Goal: Task Accomplishment & Management: Manage account settings

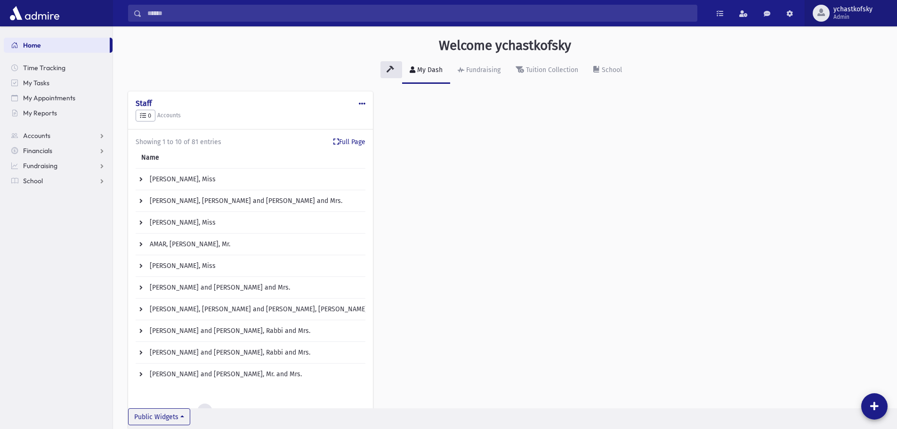
click at [850, 15] on span "Admin" at bounding box center [852, 17] width 39 height 8
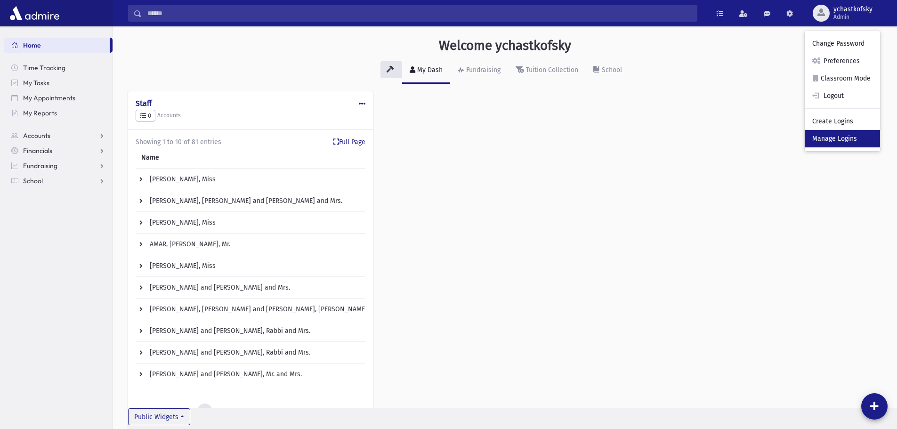
click at [841, 139] on link "Manage Logins" at bounding box center [842, 138] width 75 height 17
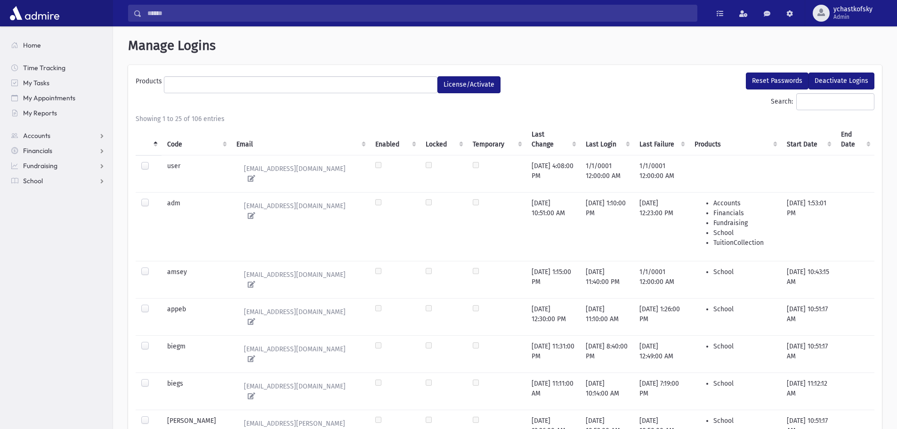
select select
click at [177, 141] on th "Code" at bounding box center [196, 140] width 69 height 32
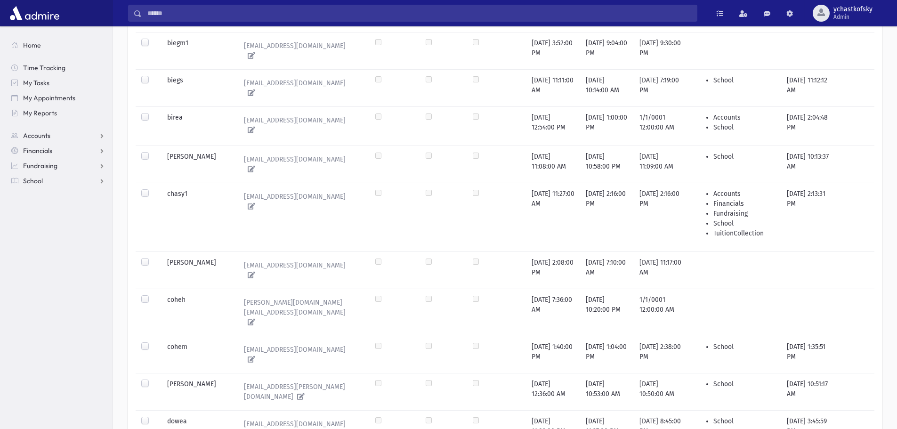
scroll to position [710, 0]
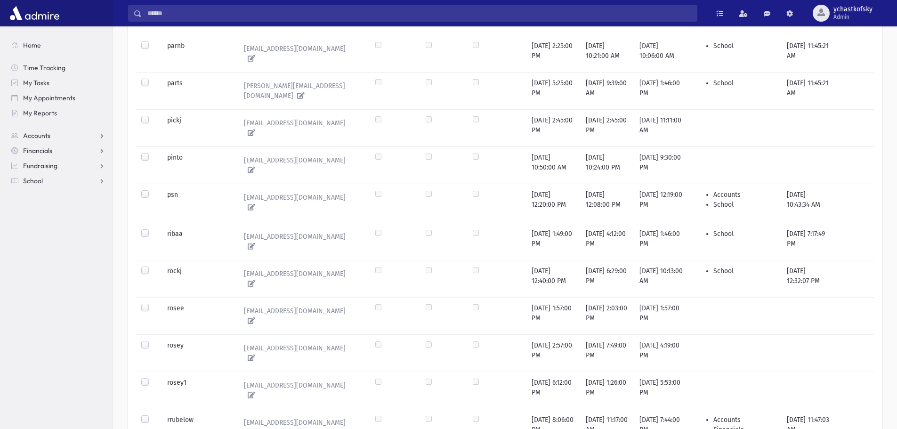
scroll to position [531, 0]
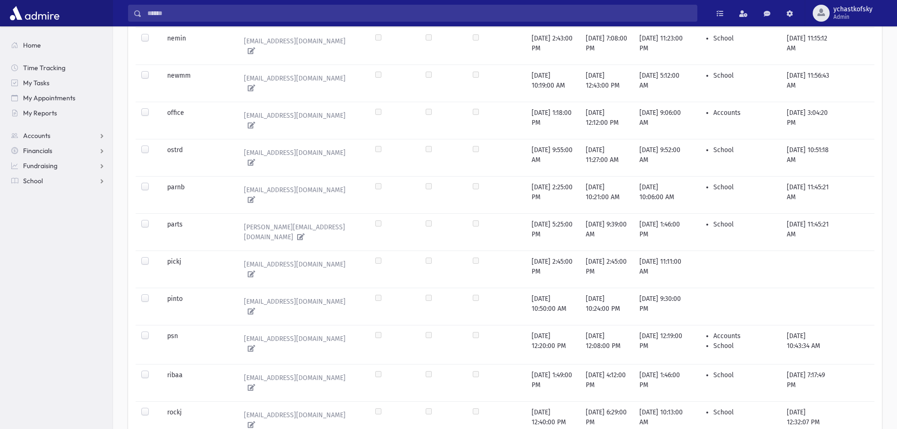
click at [153, 331] on label at bounding box center [153, 331] width 0 height 0
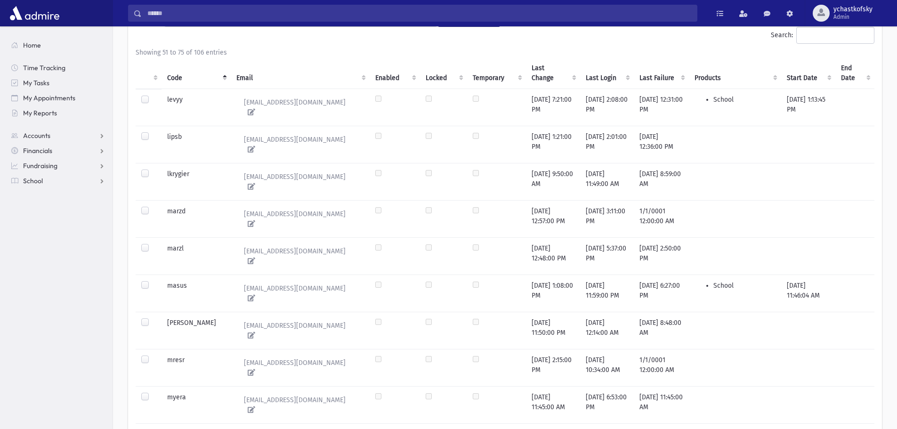
scroll to position [0, 0]
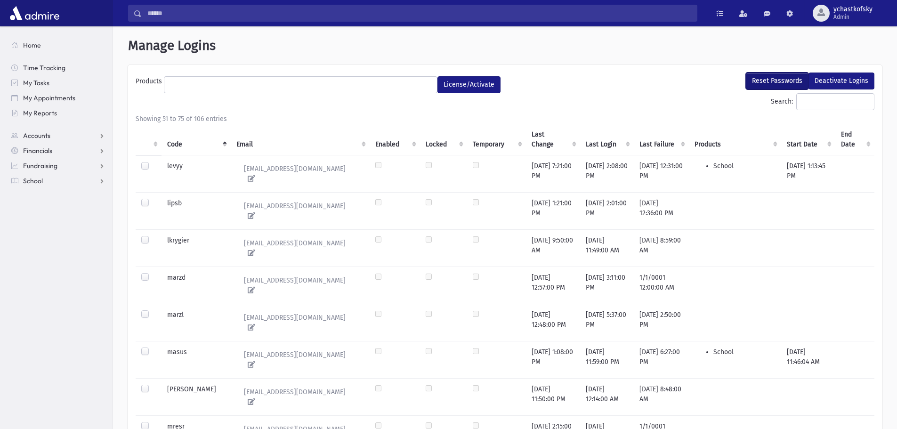
click at [771, 80] on button "Reset Passwords" at bounding box center [777, 81] width 63 height 17
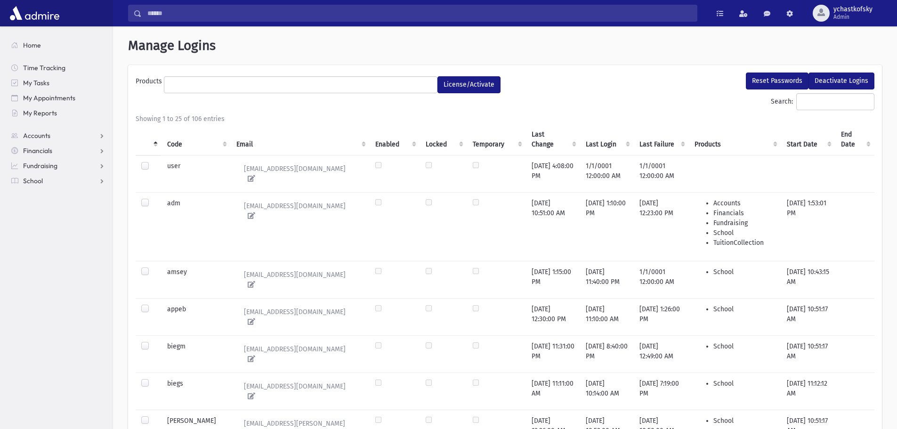
select select
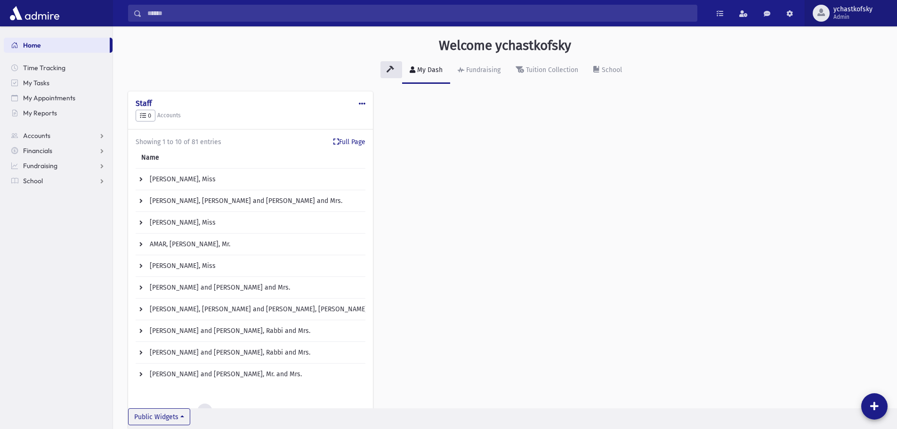
click at [854, 11] on span "ychastkofsky" at bounding box center [852, 10] width 39 height 8
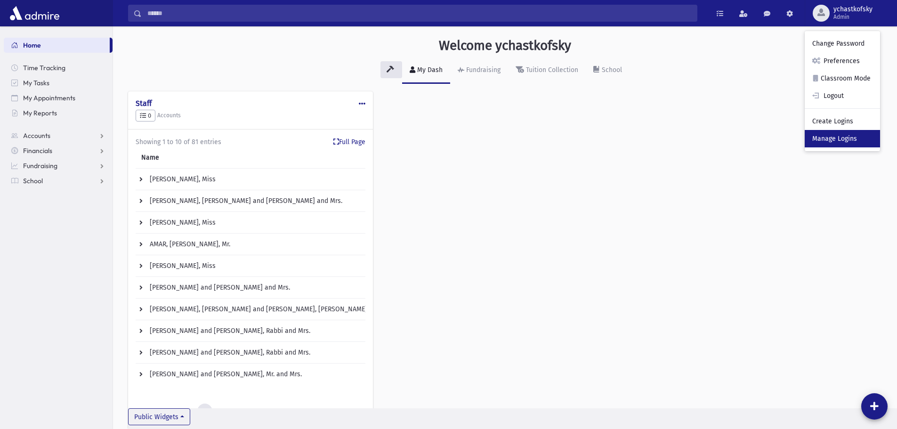
click at [839, 137] on link "Manage Logins" at bounding box center [842, 138] width 75 height 17
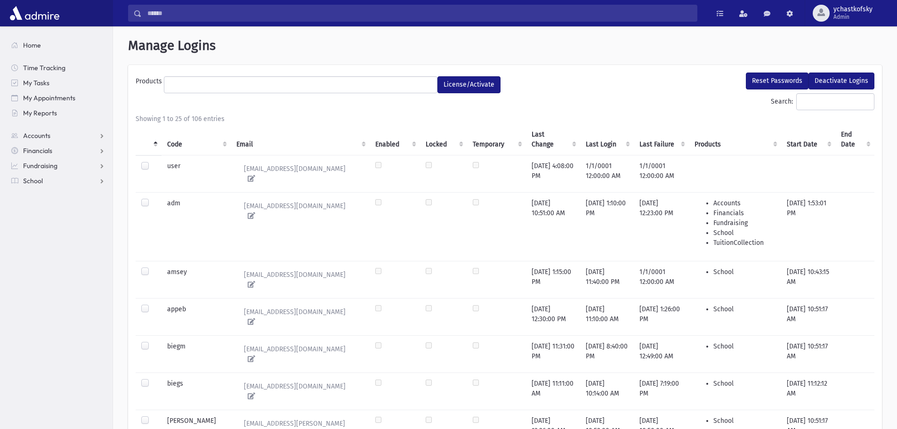
select select
click at [177, 145] on th "Code" at bounding box center [196, 140] width 69 height 32
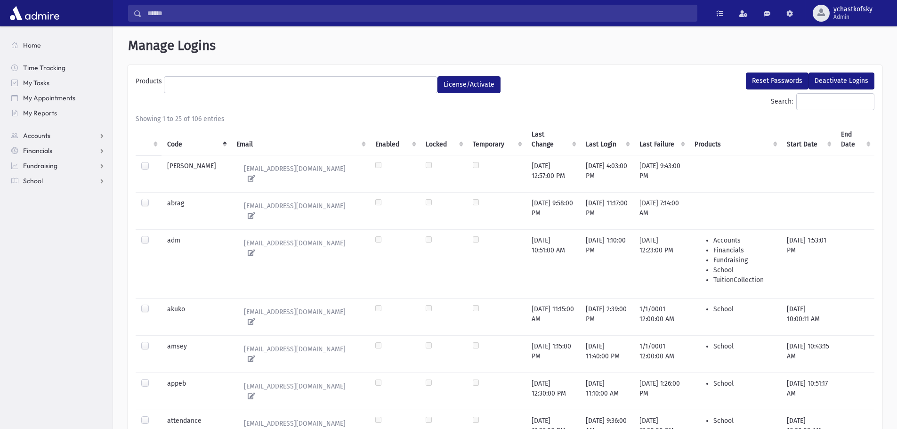
click at [591, 143] on th "Last Login" at bounding box center [607, 140] width 54 height 32
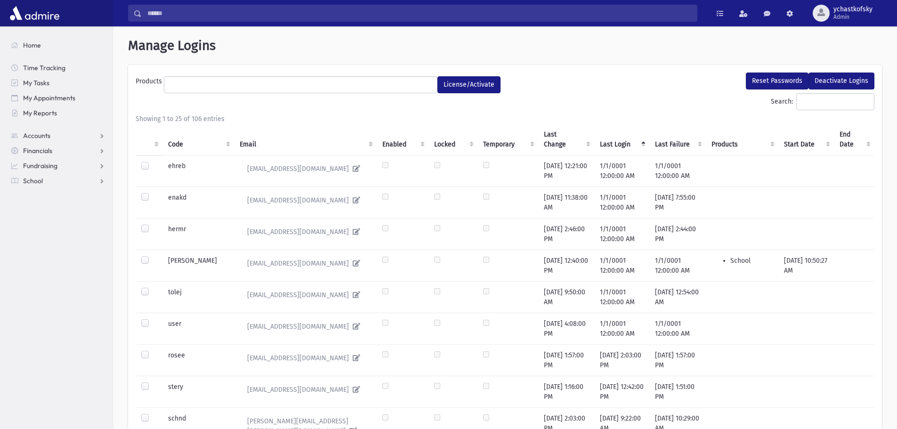
click at [657, 146] on th "Last Failure" at bounding box center [677, 140] width 57 height 32
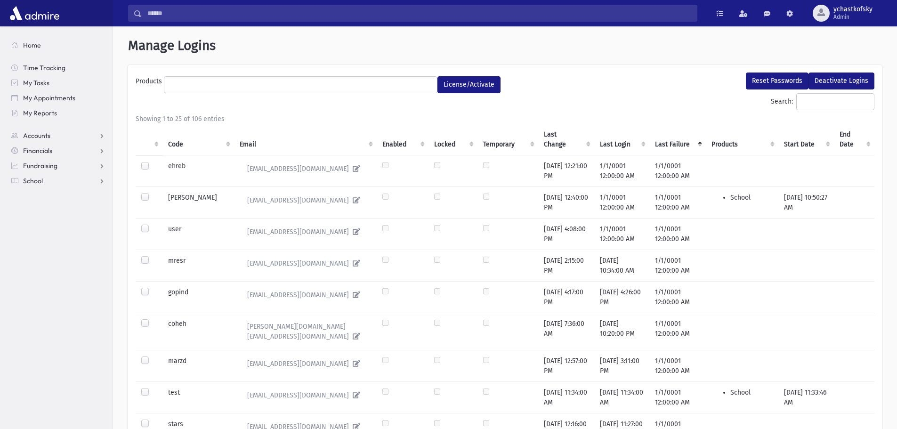
click at [657, 146] on th "Last Failure" at bounding box center [677, 140] width 57 height 32
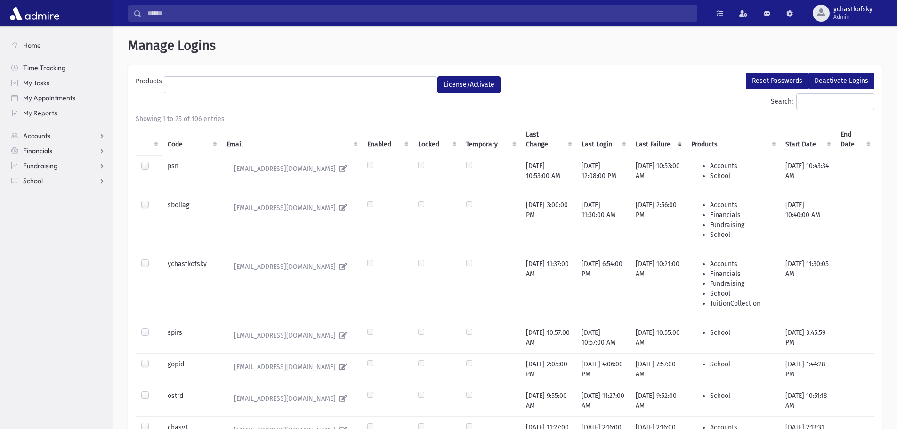
click at [153, 162] on label at bounding box center [153, 162] width 0 height 0
click at [776, 78] on button "Reset Passwords" at bounding box center [777, 81] width 63 height 17
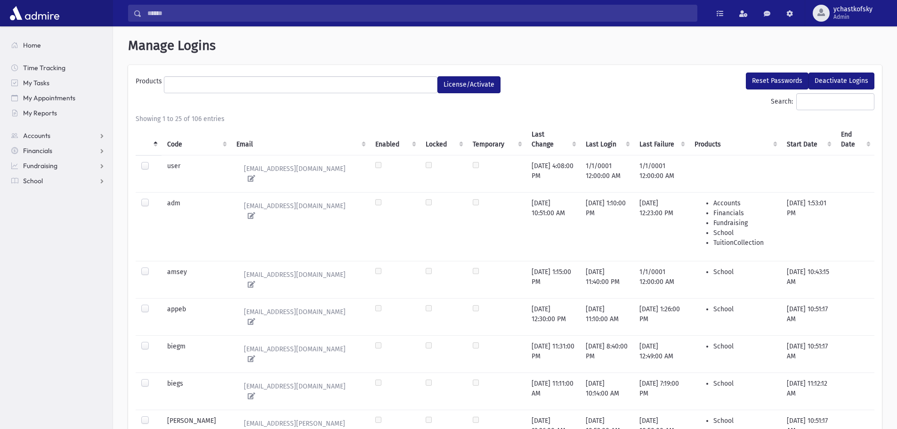
select select
